Goal: Information Seeking & Learning: Check status

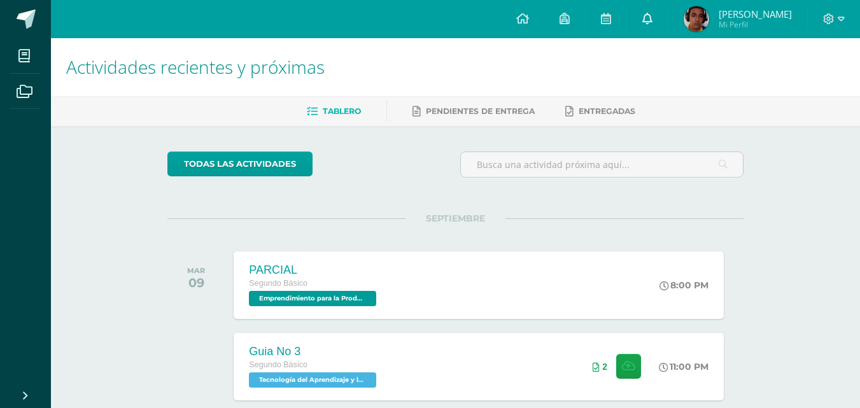
click at [652, 21] on icon at bounding box center [647, 18] width 10 height 11
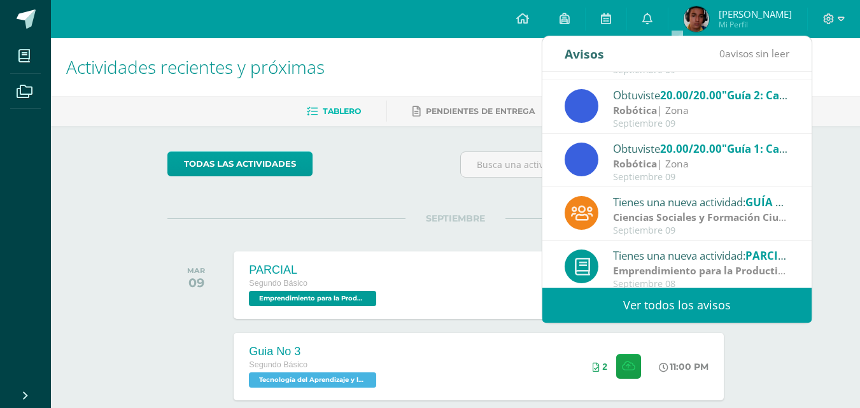
scroll to position [212, 0]
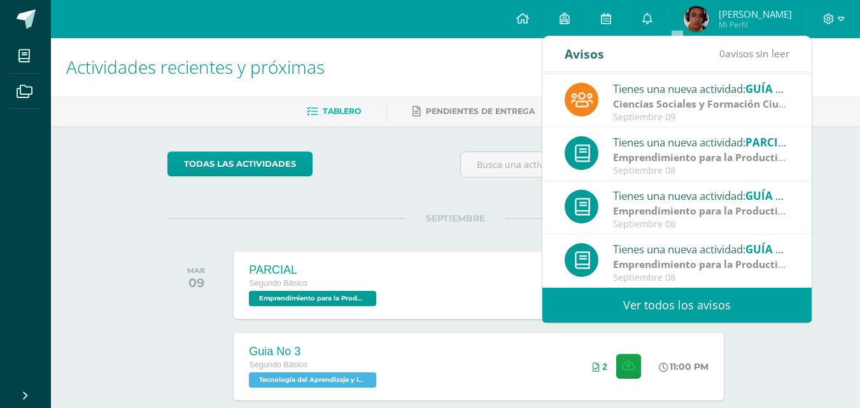
click at [720, 307] on link "Ver todos los avisos" at bounding box center [676, 305] width 269 height 35
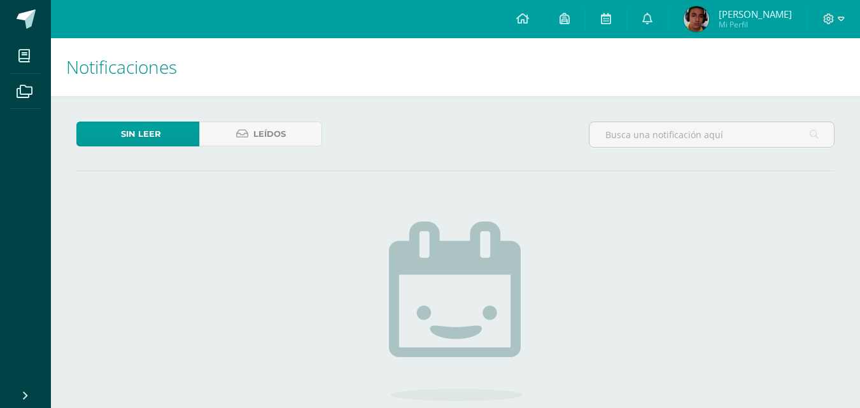
click at [283, 132] on span "Leídos" at bounding box center [269, 134] width 32 height 24
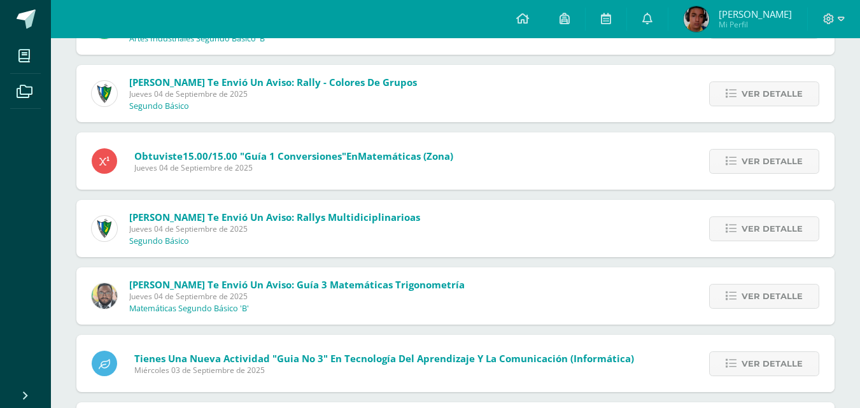
scroll to position [2227, 0]
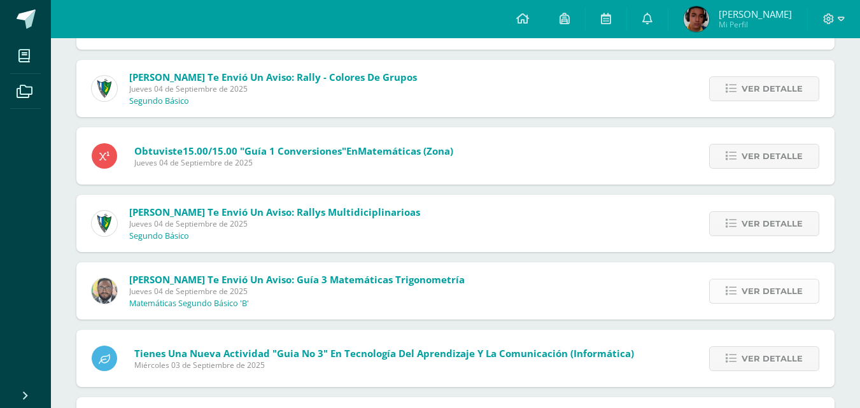
click at [780, 286] on span "Ver detalle" at bounding box center [771, 291] width 61 height 24
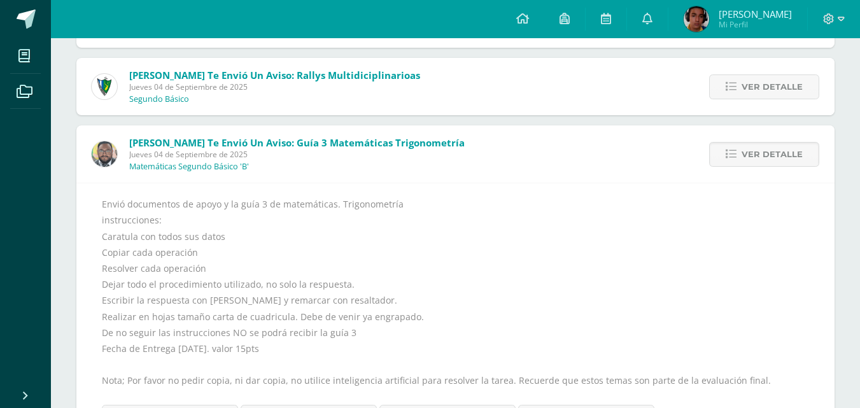
scroll to position [2396, 0]
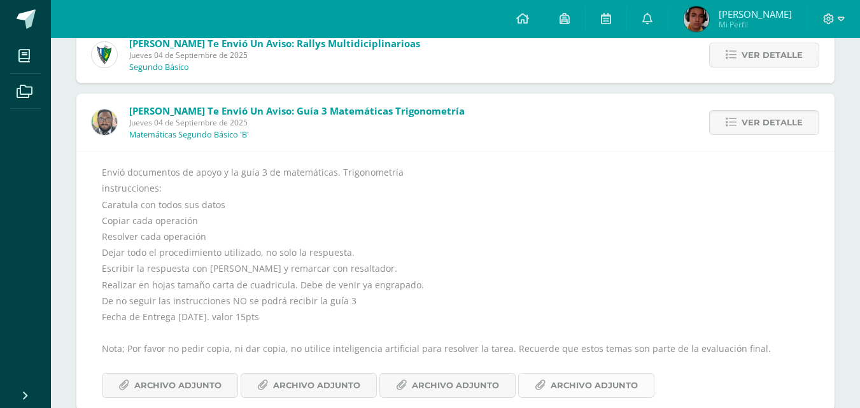
click at [618, 386] on span "Archivo Adjunto" at bounding box center [593, 386] width 87 height 24
